Goal: Complete application form

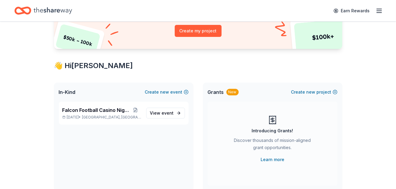
scroll to position [77, 0]
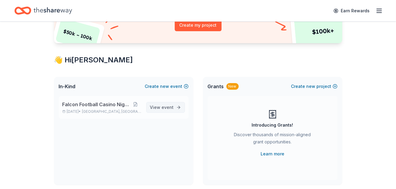
click at [151, 108] on span "View event" at bounding box center [162, 107] width 24 height 7
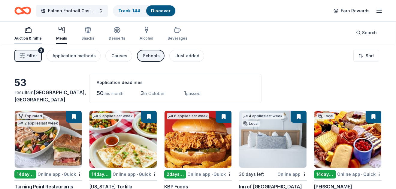
click at [30, 40] on div "Auction & raffle" at bounding box center [27, 38] width 27 height 5
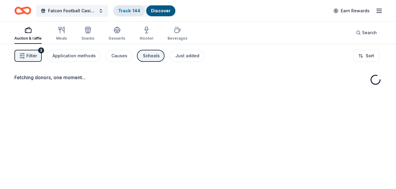
click at [125, 9] on link "Track · 144" at bounding box center [129, 10] width 22 height 5
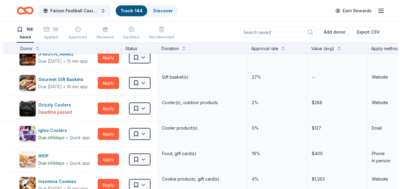
scroll to position [1056, 0]
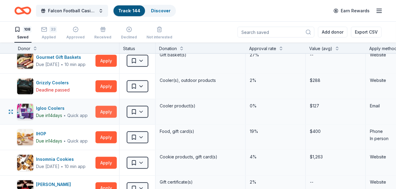
click at [102, 106] on button "Apply" at bounding box center [105, 112] width 21 height 12
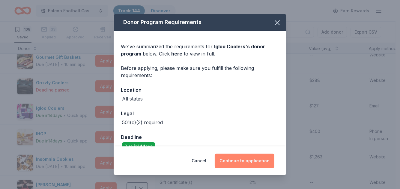
click at [237, 158] on button "Continue to application" at bounding box center [245, 161] width 60 height 14
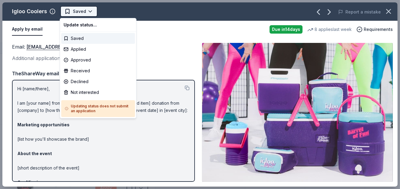
click at [82, 8] on html "Falcon Football Casino Night Track · 144 Discover Earn Rewards 108 Saved 33 App…" at bounding box center [200, 94] width 400 height 189
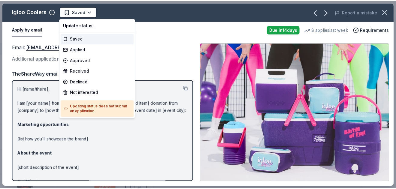
scroll to position [0, 0]
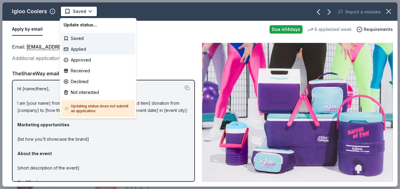
click at [85, 52] on div "Applied" at bounding box center [98, 49] width 74 height 11
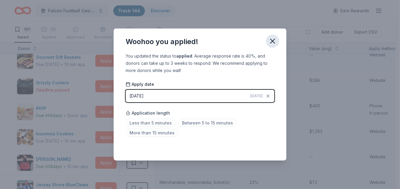
click at [271, 45] on icon "button" at bounding box center [272, 41] width 8 height 8
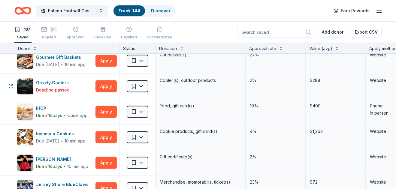
scroll to position [576, 0]
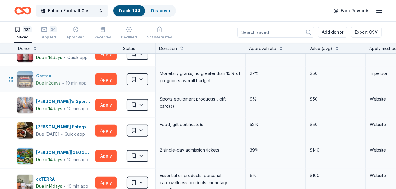
click at [70, 80] on div "10 min app" at bounding box center [76, 83] width 21 height 6
click at [109, 75] on button "Apply" at bounding box center [105, 79] width 21 height 12
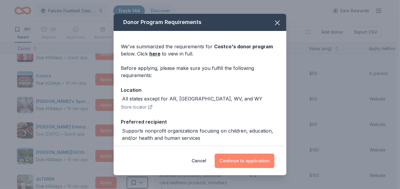
click at [235, 161] on button "Continue to application" at bounding box center [245, 161] width 60 height 14
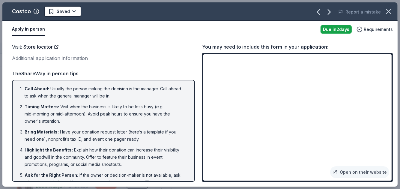
click at [74, 10] on html "Falcon Football Casino Night Track · 144 Discover Earn Rewards 107 Saved 34 App…" at bounding box center [200, 94] width 400 height 189
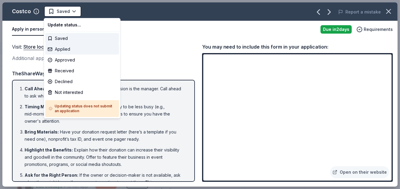
click at [73, 49] on div "Applied" at bounding box center [82, 49] width 74 height 11
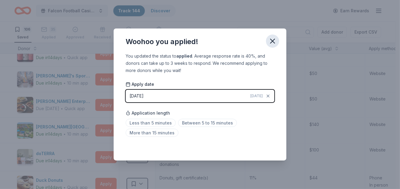
click at [273, 39] on icon "button" at bounding box center [272, 41] width 8 height 8
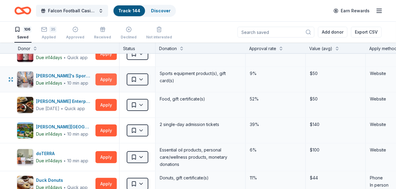
click at [112, 77] on button "Apply" at bounding box center [105, 79] width 21 height 12
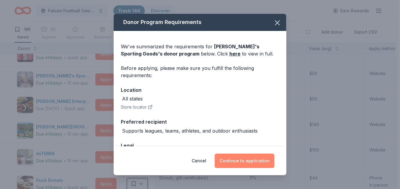
click at [259, 160] on button "Continue to application" at bounding box center [245, 161] width 60 height 14
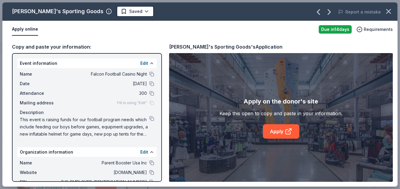
click at [115, 11] on html "Falcon Football Casino Night Track · 144 Discover Earn Rewards 106 Saved 35 App…" at bounding box center [200, 94] width 400 height 189
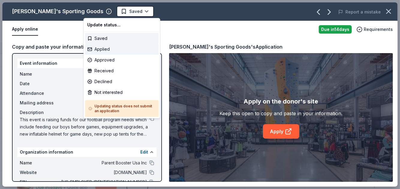
click at [103, 48] on div "Applied" at bounding box center [122, 49] width 74 height 11
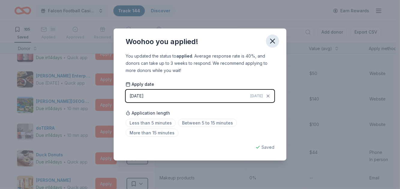
click at [270, 40] on icon "button" at bounding box center [272, 41] width 8 height 8
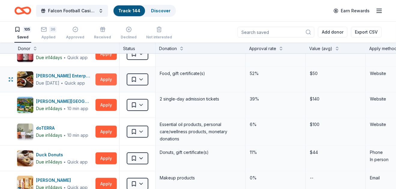
click at [106, 76] on button "Apply" at bounding box center [105, 79] width 21 height 12
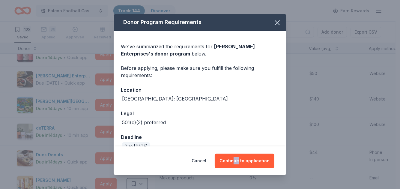
click at [240, 151] on div "Cancel Continue to application" at bounding box center [200, 160] width 173 height 29
click at [240, 158] on button "Continue to application" at bounding box center [245, 161] width 60 height 14
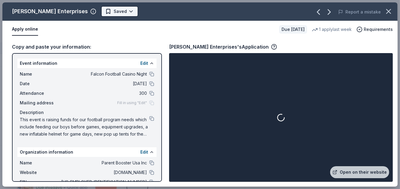
drag, startPoint x: 93, startPoint y: 5, endPoint x: 94, endPoint y: 10, distance: 4.9
click at [93, 5] on div "[PERSON_NAME] Enterprises Saved Report a mistake" at bounding box center [199, 11] width 395 height 18
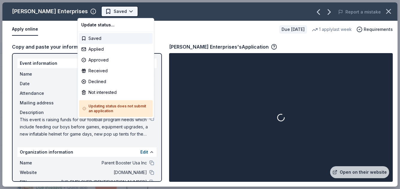
click at [96, 12] on html "Falcon Football Casino Night Track · 144 Discover Earn Rewards 105 Saved 36 App…" at bounding box center [200, 94] width 400 height 189
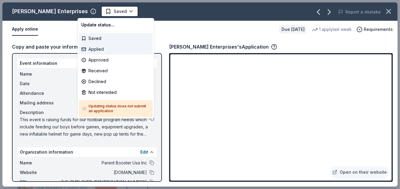
click at [103, 52] on div "Applied" at bounding box center [116, 49] width 74 height 11
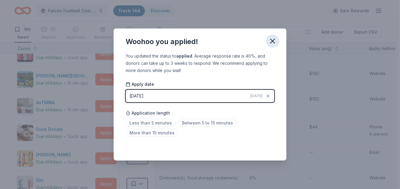
click at [272, 41] on icon "button" at bounding box center [273, 41] width 4 height 4
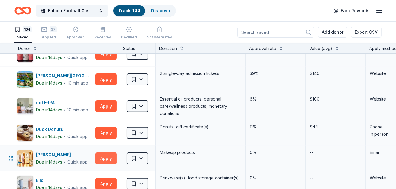
click at [109, 155] on button "Apply" at bounding box center [105, 158] width 21 height 12
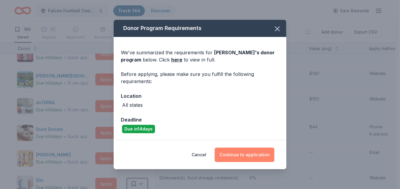
click at [235, 158] on button "Continue to application" at bounding box center [245, 155] width 60 height 14
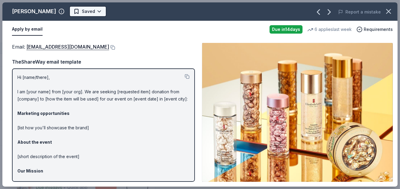
click at [89, 11] on html "Falcon Football Casino Night Track · 144 Discover Earn Rewards 104 Saved 37 App…" at bounding box center [200, 94] width 400 height 189
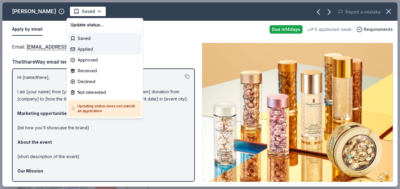
click at [81, 50] on div "Applied" at bounding box center [105, 49] width 74 height 11
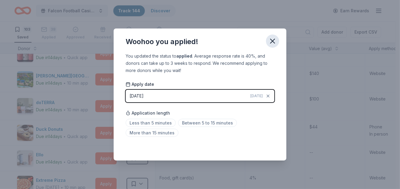
click at [273, 40] on icon "button" at bounding box center [273, 41] width 4 height 4
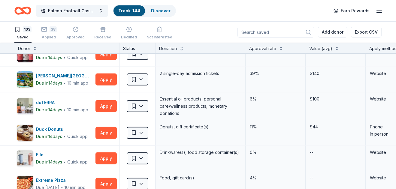
scroll to position [641, 0]
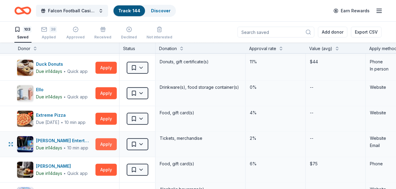
click at [103, 144] on button "Apply" at bounding box center [105, 144] width 21 height 12
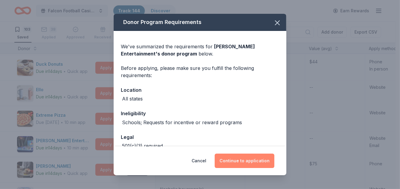
click at [240, 167] on button "Continue to application" at bounding box center [245, 161] width 60 height 14
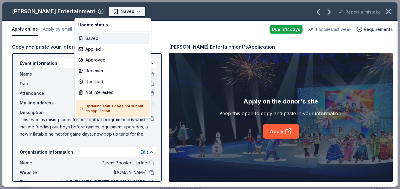
click at [106, 10] on html "Falcon Football Casino Night Track · 144 Discover Earn Rewards 103 Saved 38 App…" at bounding box center [200, 94] width 400 height 189
drag, startPoint x: 97, startPoint y: 72, endPoint x: 99, endPoint y: 83, distance: 11.0
click at [100, 84] on div "Update status... Saved Applied Approved Received Declined Not interested Updati…" at bounding box center [112, 68] width 77 height 100
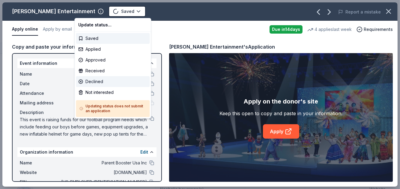
click at [98, 82] on div "Declined" at bounding box center [113, 81] width 74 height 11
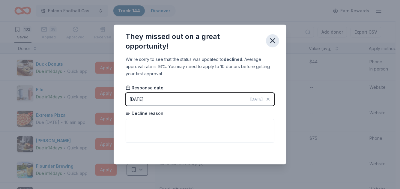
click at [271, 41] on icon "button" at bounding box center [272, 41] width 8 height 8
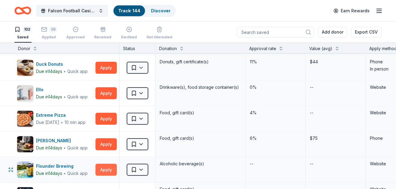
click at [104, 169] on button "Apply" at bounding box center [105, 170] width 21 height 12
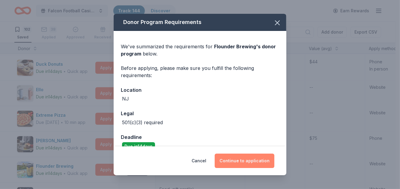
click at [239, 164] on button "Continue to application" at bounding box center [245, 161] width 60 height 14
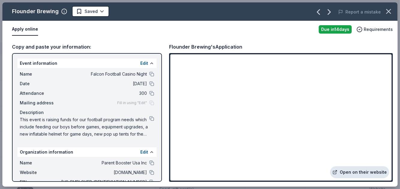
click at [345, 167] on link "Open on their website" at bounding box center [359, 172] width 59 height 12
click at [93, 9] on html "Falcon Football Casino Night Track · 144 Discover Earn Rewards 102 Saved 38 App…" at bounding box center [200, 94] width 400 height 189
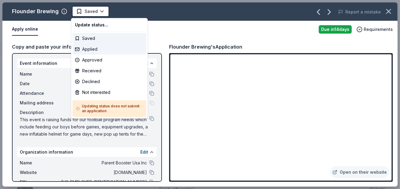
click at [91, 52] on div "Applied" at bounding box center [110, 49] width 74 height 11
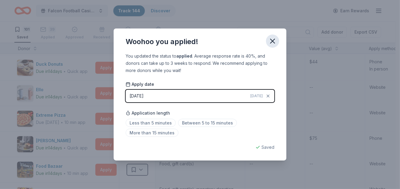
click at [274, 42] on icon "button" at bounding box center [272, 41] width 8 height 8
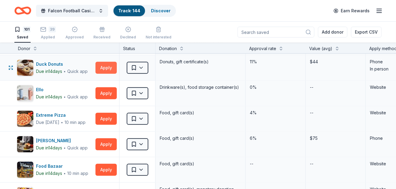
click at [107, 66] on button "Apply" at bounding box center [105, 68] width 21 height 12
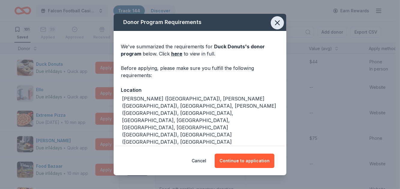
click at [273, 26] on icon "button" at bounding box center [277, 23] width 8 height 8
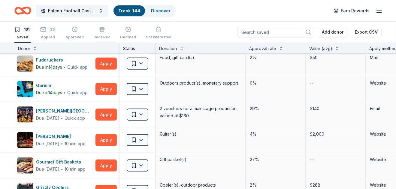
scroll to position [808, 0]
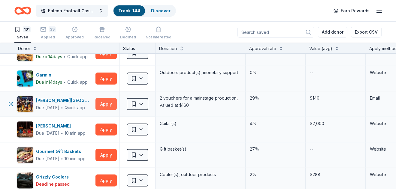
click at [109, 104] on button "Apply" at bounding box center [105, 104] width 21 height 12
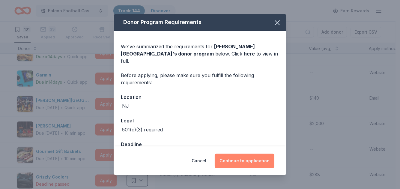
drag, startPoint x: 237, startPoint y: 144, endPoint x: 253, endPoint y: 157, distance: 20.8
click at [253, 156] on div "Donor Program Requirements We've summarized the requirements for [PERSON_NAME] …" at bounding box center [200, 94] width 173 height 161
click at [254, 155] on button "Continue to application" at bounding box center [245, 161] width 60 height 14
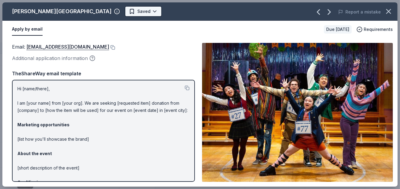
click at [110, 12] on html "Falcon Football Casino Night Track · 144 Discover Earn Rewards 101 Saved 39 App…" at bounding box center [200, 94] width 400 height 189
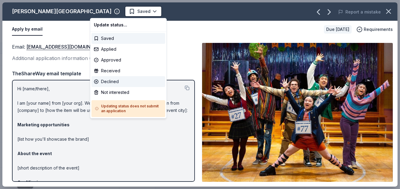
click at [121, 82] on div "Declined" at bounding box center [128, 81] width 74 height 11
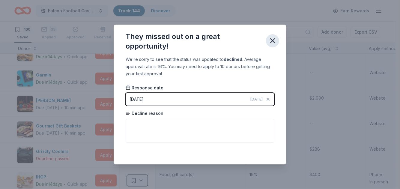
click at [273, 46] on button "button" at bounding box center [272, 40] width 13 height 13
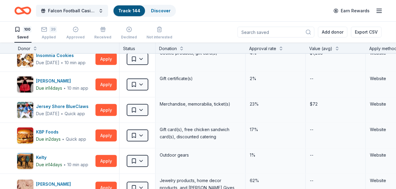
scroll to position [981, 0]
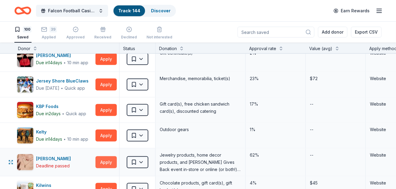
click at [109, 159] on button "Apply" at bounding box center [105, 162] width 21 height 12
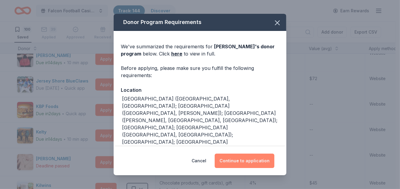
click at [236, 157] on button "Continue to application" at bounding box center [245, 161] width 60 height 14
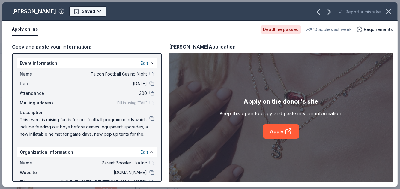
click at [88, 10] on html "Falcon Football Casino Night Track · 144 Discover Earn Rewards 100 Saved 39 App…" at bounding box center [200, 94] width 400 height 189
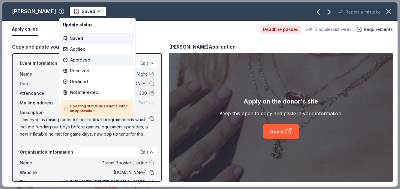
click at [78, 61] on div "Approved" at bounding box center [98, 60] width 74 height 11
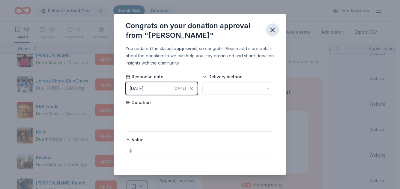
click at [273, 32] on icon "button" at bounding box center [272, 30] width 8 height 8
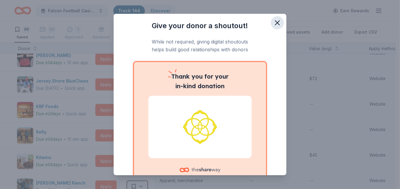
click at [273, 25] on icon "button" at bounding box center [277, 23] width 8 height 8
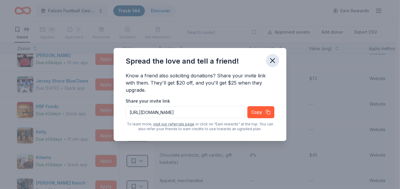
click at [273, 62] on icon "button" at bounding box center [272, 60] width 8 height 8
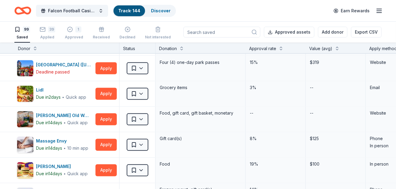
scroll to position [1170, 0]
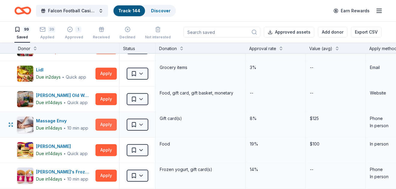
click at [103, 120] on button "Apply" at bounding box center [105, 125] width 21 height 12
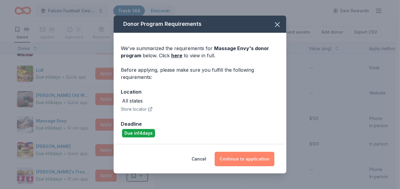
click at [240, 159] on button "Continue to application" at bounding box center [245, 159] width 60 height 14
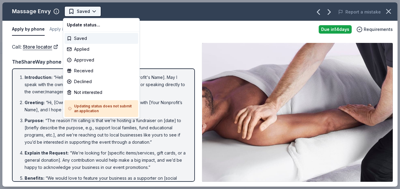
click at [85, 9] on html "Falcon Football Casino Night Track · 144 Discover Earn Rewards 99 Saved 39 Appl…" at bounding box center [200, 94] width 400 height 189
drag, startPoint x: 79, startPoint y: 62, endPoint x: 91, endPoint y: 46, distance: 20.5
click at [91, 46] on div "Update status... Saved Applied Approved Received Declined Not interested Updati…" at bounding box center [101, 68] width 77 height 100
click at [91, 46] on div "Applied" at bounding box center [101, 49] width 74 height 11
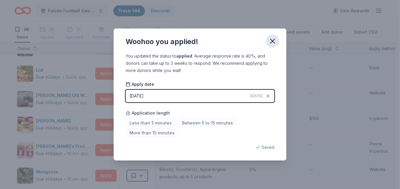
click at [278, 41] on button "button" at bounding box center [272, 40] width 13 height 13
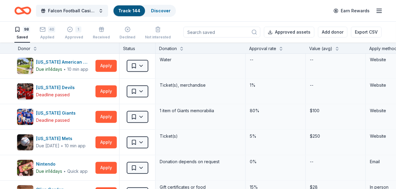
scroll to position [1397, 0]
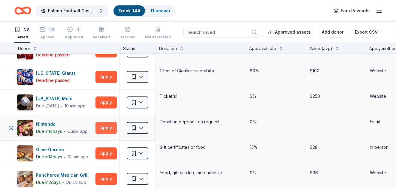
click at [112, 124] on button "Apply" at bounding box center [105, 128] width 21 height 12
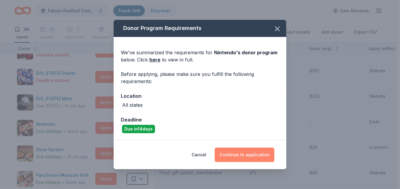
click at [233, 148] on button "Continue to application" at bounding box center [245, 155] width 60 height 14
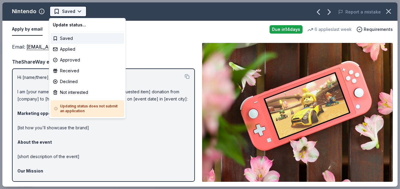
click at [81, 9] on html "Falcon Football Casino Night Track · 144 Discover Earn Rewards 98 Saved 40 Appl…" at bounding box center [200, 94] width 400 height 189
click at [72, 50] on div "Applied" at bounding box center [87, 49] width 74 height 11
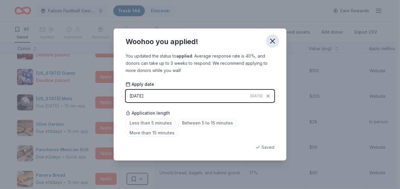
click at [274, 43] on icon "button" at bounding box center [273, 41] width 4 height 4
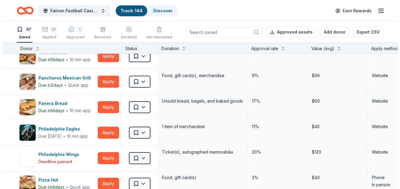
scroll to position [1563, 0]
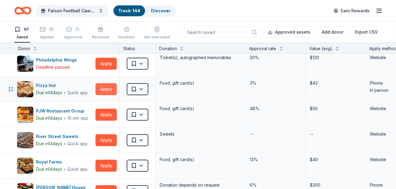
click at [108, 86] on button "Apply" at bounding box center [105, 89] width 21 height 12
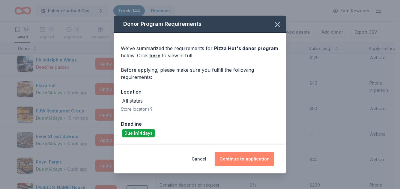
click at [245, 159] on button "Continue to application" at bounding box center [245, 159] width 60 height 14
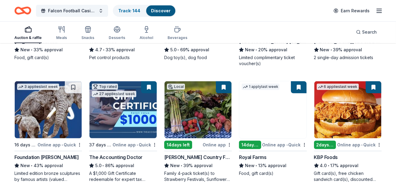
scroll to position [262, 0]
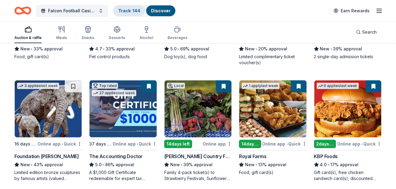
drag, startPoint x: 388, startPoint y: 113, endPoint x: 123, endPoint y: 16, distance: 282.3
click at [123, 16] on div "Track · 144" at bounding box center [128, 10] width 31 height 11
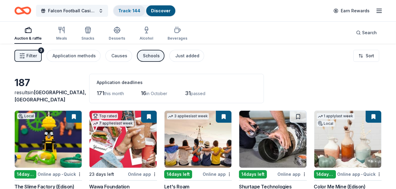
click at [127, 10] on link "Track · 144" at bounding box center [129, 10] width 22 height 5
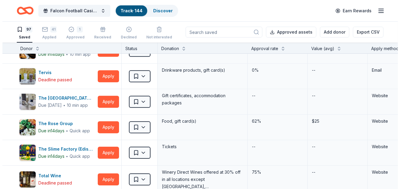
scroll to position [1504, 0]
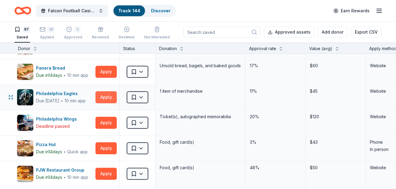
click at [104, 95] on button "Apply" at bounding box center [105, 97] width 21 height 12
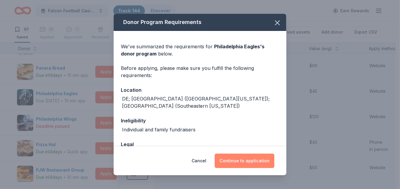
click at [231, 157] on button "Continue to application" at bounding box center [245, 161] width 60 height 14
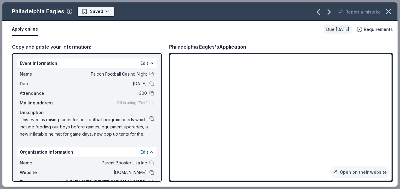
click at [107, 11] on html "Falcon Football Casino Night Track · 144 Discover Earn Rewards 97 Saved 41 Appl…" at bounding box center [200, 94] width 400 height 189
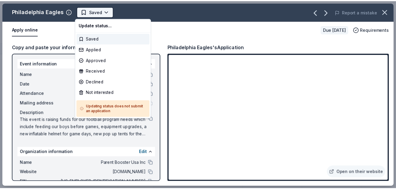
scroll to position [0, 0]
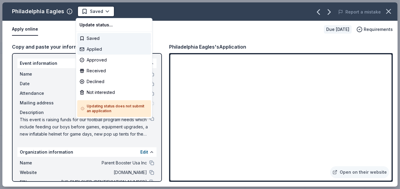
click at [95, 46] on div "Applied" at bounding box center [114, 49] width 74 height 11
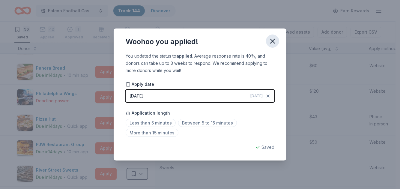
click at [270, 41] on icon "button" at bounding box center [272, 41] width 8 height 8
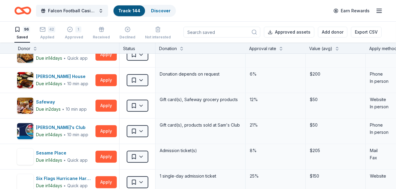
scroll to position [1663, 0]
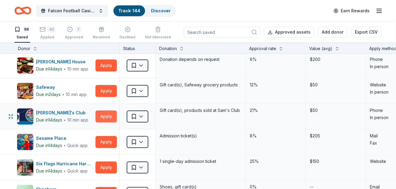
click at [113, 112] on button "Apply" at bounding box center [105, 116] width 21 height 12
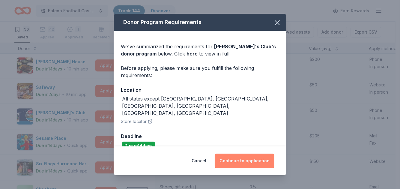
click at [247, 161] on button "Continue to application" at bounding box center [245, 161] width 60 height 14
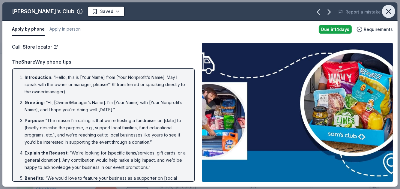
click at [389, 12] on icon "button" at bounding box center [389, 11] width 8 height 8
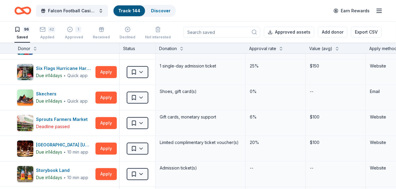
scroll to position [1768, 0]
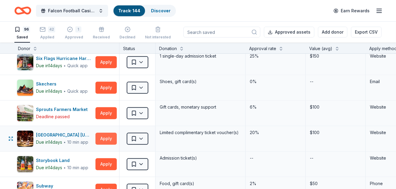
click at [103, 133] on button "Apply" at bounding box center [105, 139] width 21 height 12
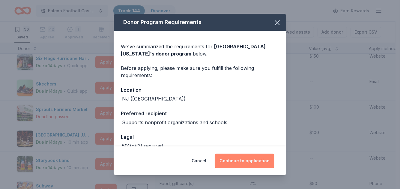
click at [248, 158] on button "Continue to application" at bounding box center [245, 161] width 60 height 14
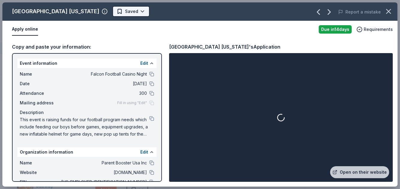
click at [121, 9] on html "Falcon Football Casino Night Track · 144 Discover Earn Rewards 96 Saved 42 Appl…" at bounding box center [200, 94] width 400 height 189
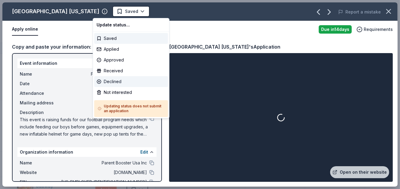
click at [108, 83] on div "Declined" at bounding box center [131, 81] width 74 height 11
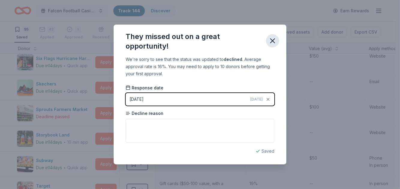
click at [270, 41] on icon "button" at bounding box center [272, 41] width 8 height 8
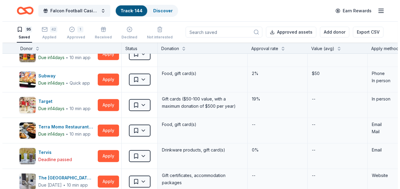
scroll to position [1882, 0]
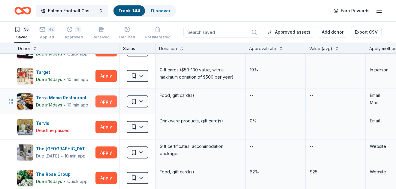
click at [106, 96] on button "Apply" at bounding box center [105, 101] width 21 height 12
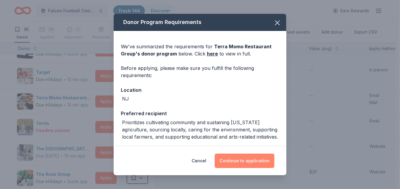
click at [253, 159] on button "Continue to application" at bounding box center [245, 161] width 60 height 14
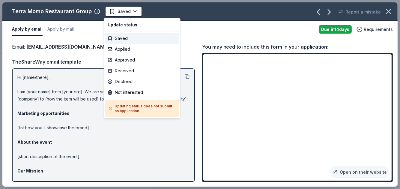
click at [133, 10] on html "Falcon Football Casino Night Track · 144 Discover Earn Rewards 95 Saved 42 Appl…" at bounding box center [200, 94] width 400 height 189
click at [131, 52] on div "Applied" at bounding box center [142, 49] width 74 height 11
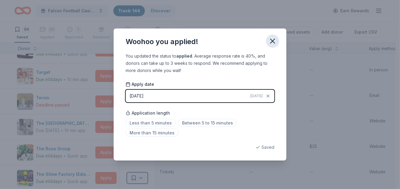
click at [271, 41] on icon "button" at bounding box center [272, 41] width 8 height 8
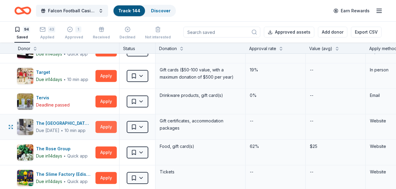
click at [109, 122] on button "Apply" at bounding box center [105, 127] width 21 height 12
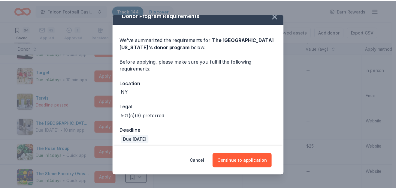
scroll to position [11, 0]
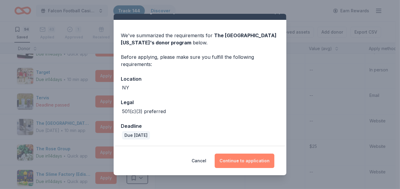
click at [256, 160] on button "Continue to application" at bounding box center [245, 161] width 60 height 14
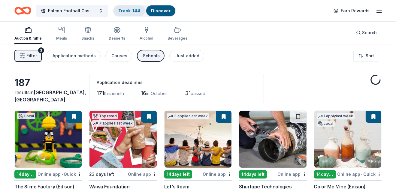
click at [127, 10] on link "Track · 144" at bounding box center [129, 10] width 22 height 5
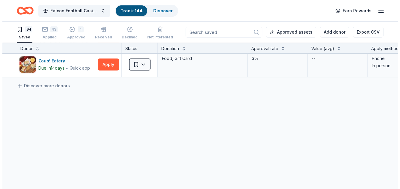
scroll to position [1907, 0]
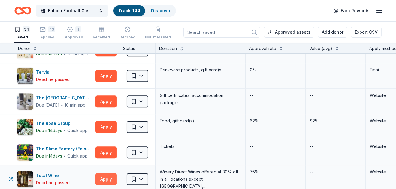
click at [100, 173] on button "Apply" at bounding box center [105, 179] width 21 height 12
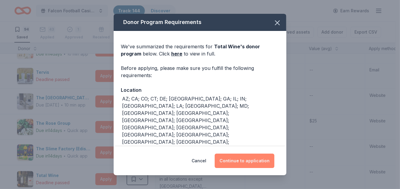
click at [230, 155] on button "Continue to application" at bounding box center [245, 161] width 60 height 14
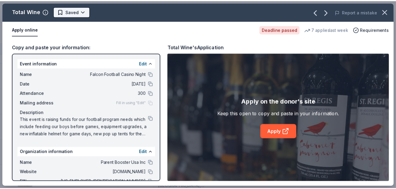
scroll to position [0, 0]
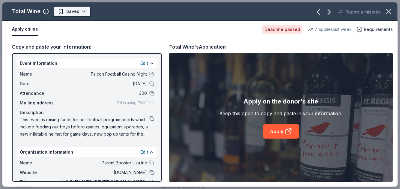
click at [85, 13] on html "Falcon Football Casino Night Track · 144 Discover Earn Rewards 94 Saved 43 Appl…" at bounding box center [200, 94] width 400 height 189
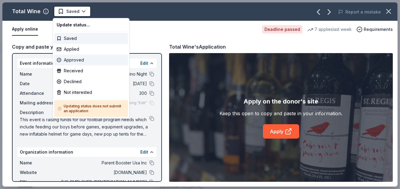
drag, startPoint x: 78, startPoint y: 48, endPoint x: 78, endPoint y: 59, distance: 10.8
click at [78, 59] on div "Update status... Saved Applied Approved Received Declined Not interested Updati…" at bounding box center [91, 68] width 77 height 100
click at [78, 59] on div "Approved" at bounding box center [91, 60] width 74 height 11
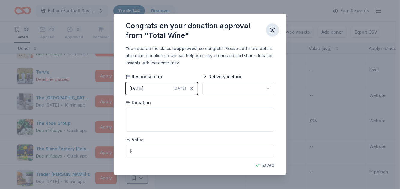
click at [272, 29] on icon "button" at bounding box center [273, 30] width 4 height 4
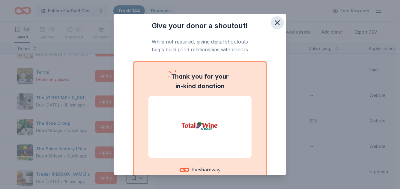
click at [275, 22] on icon "button" at bounding box center [277, 23] width 4 height 4
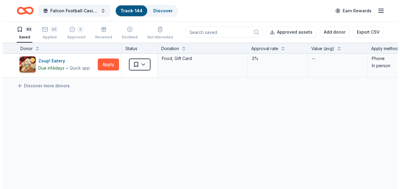
scroll to position [1880, 0]
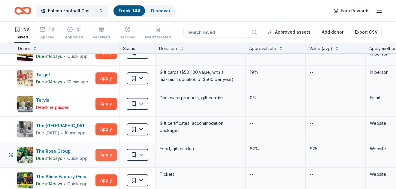
click at [111, 152] on button "Apply" at bounding box center [105, 155] width 21 height 12
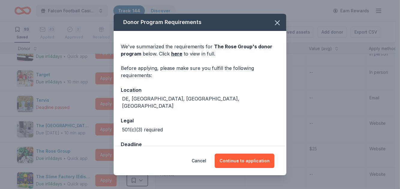
scroll to position [11, 0]
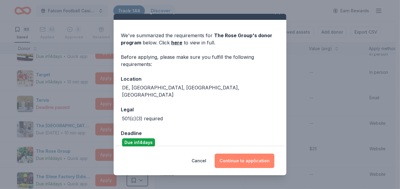
click at [243, 157] on button "Continue to application" at bounding box center [245, 161] width 60 height 14
